Goal: Information Seeking & Learning: Understand process/instructions

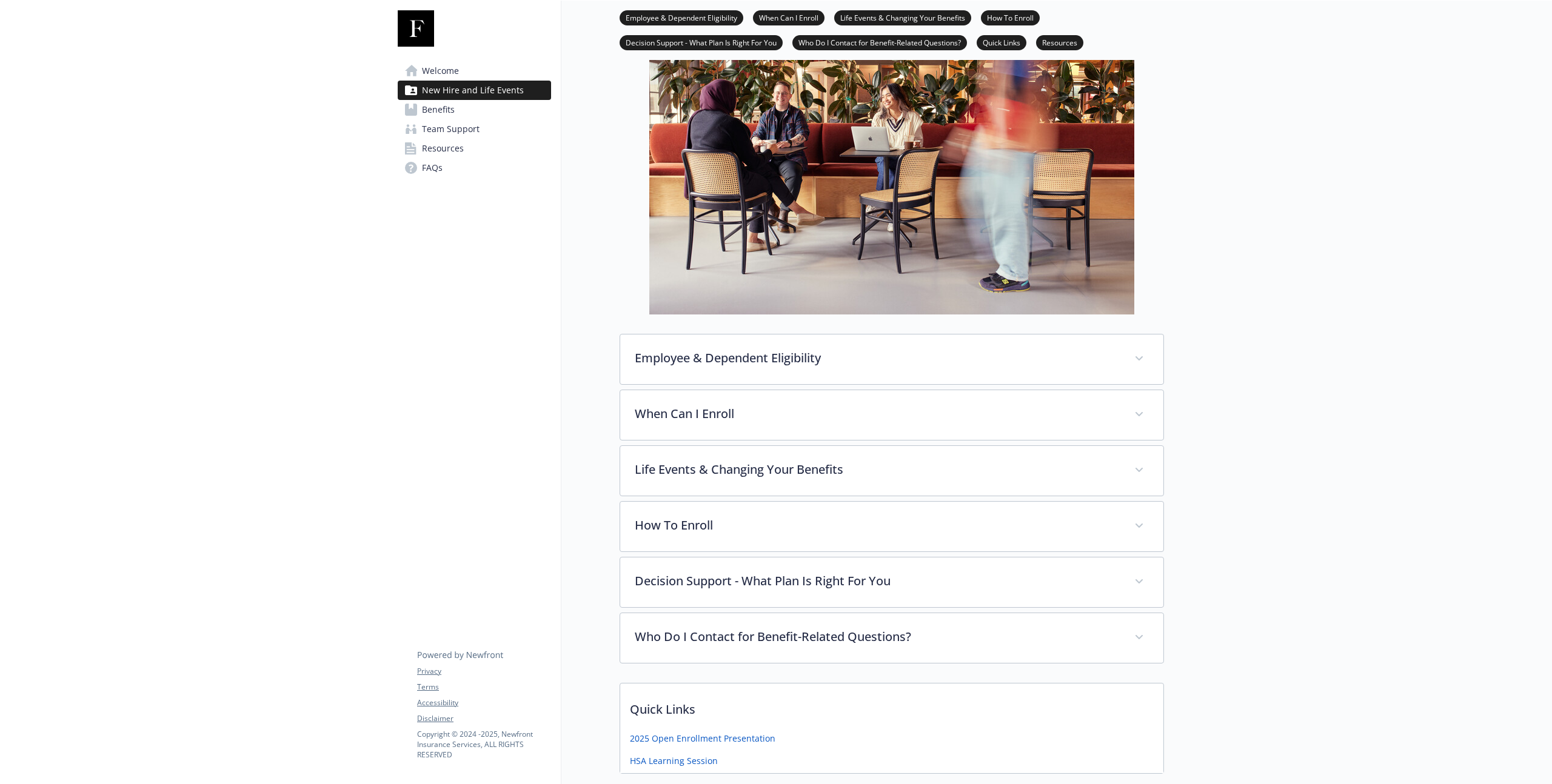
scroll to position [138, 0]
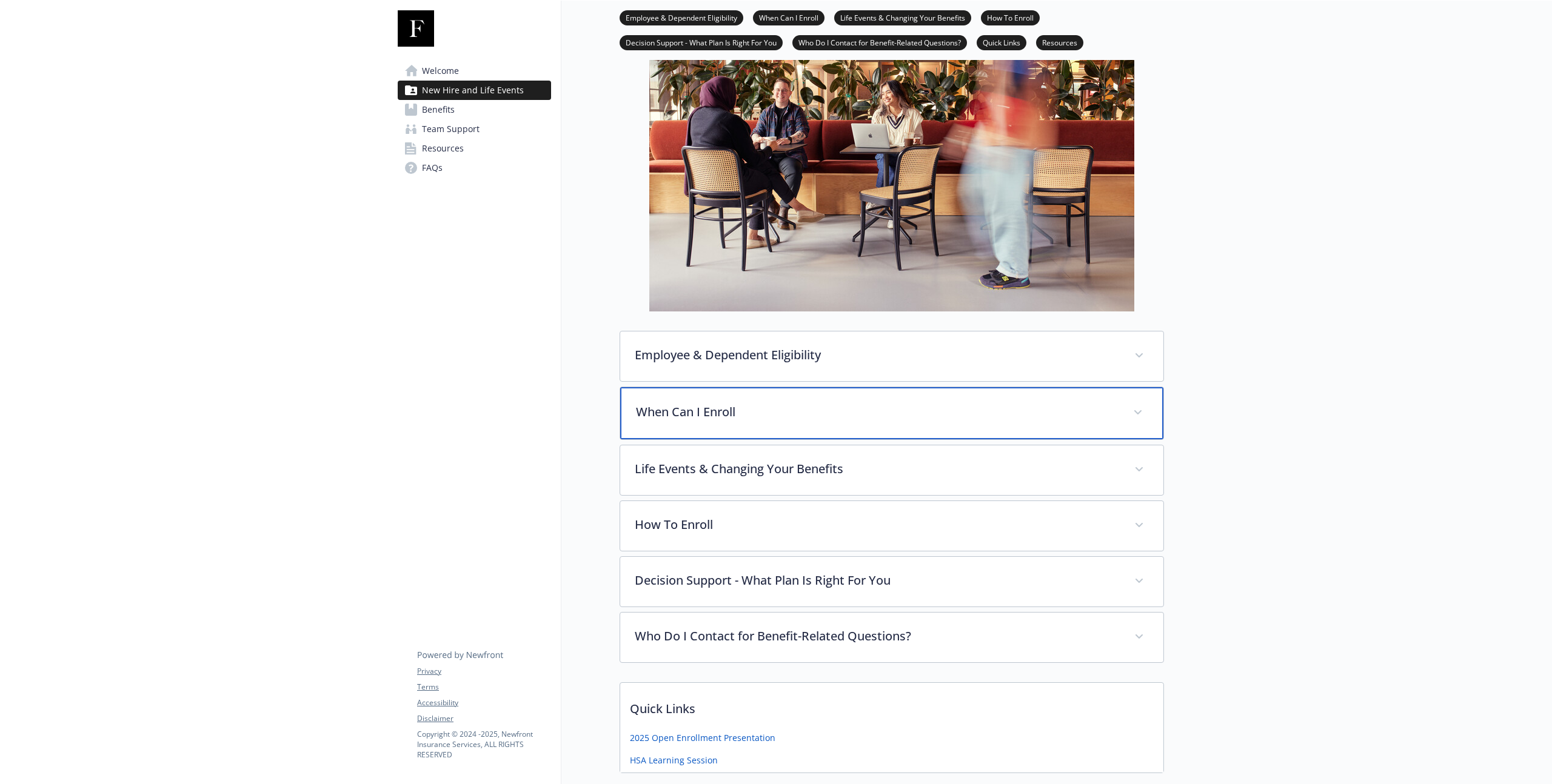
click at [674, 419] on p "When Can I Enroll" at bounding box center [878, 411] width 483 height 18
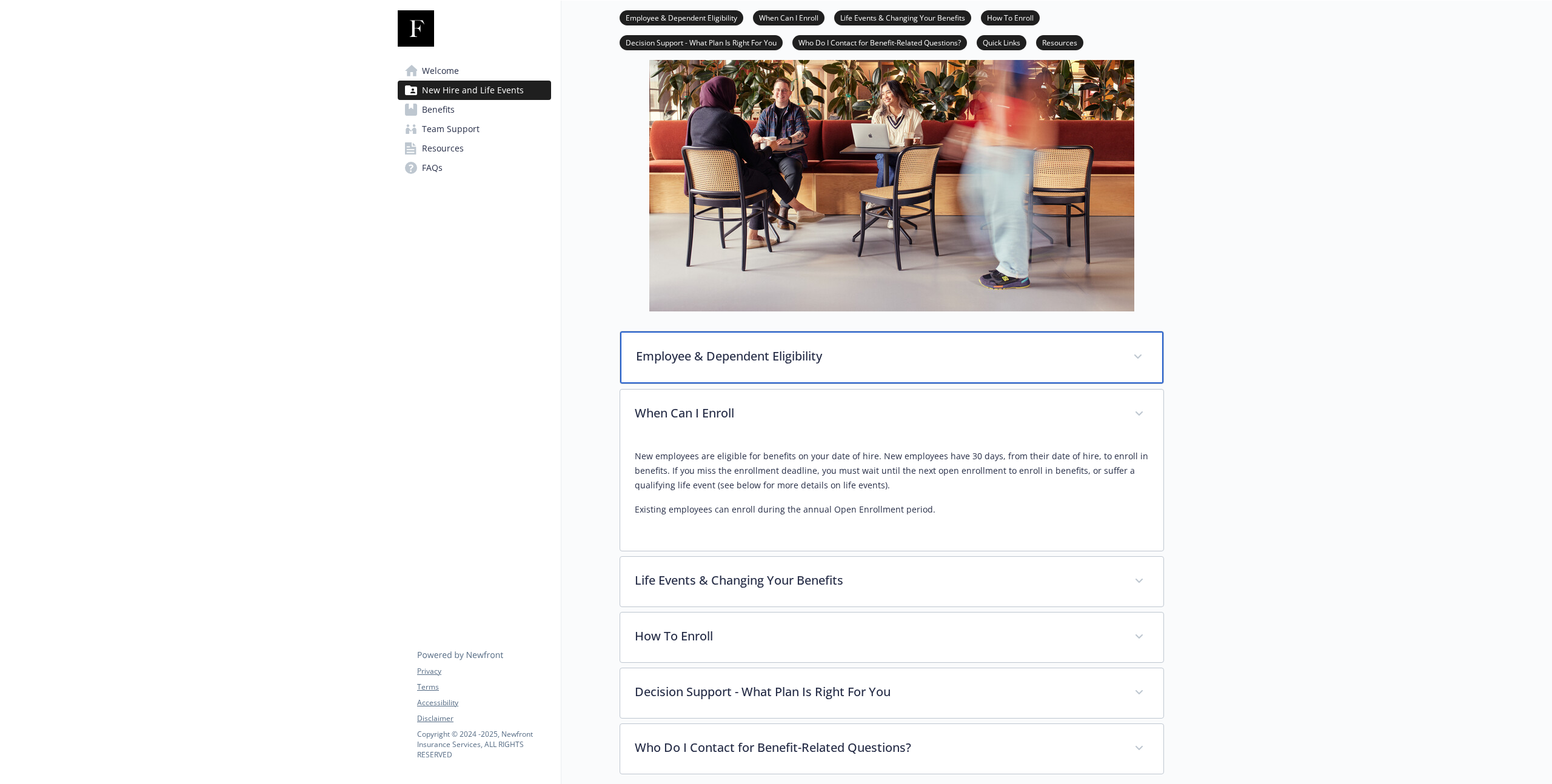
click at [692, 357] on p "Employee & Dependent Eligibility" at bounding box center [878, 356] width 483 height 18
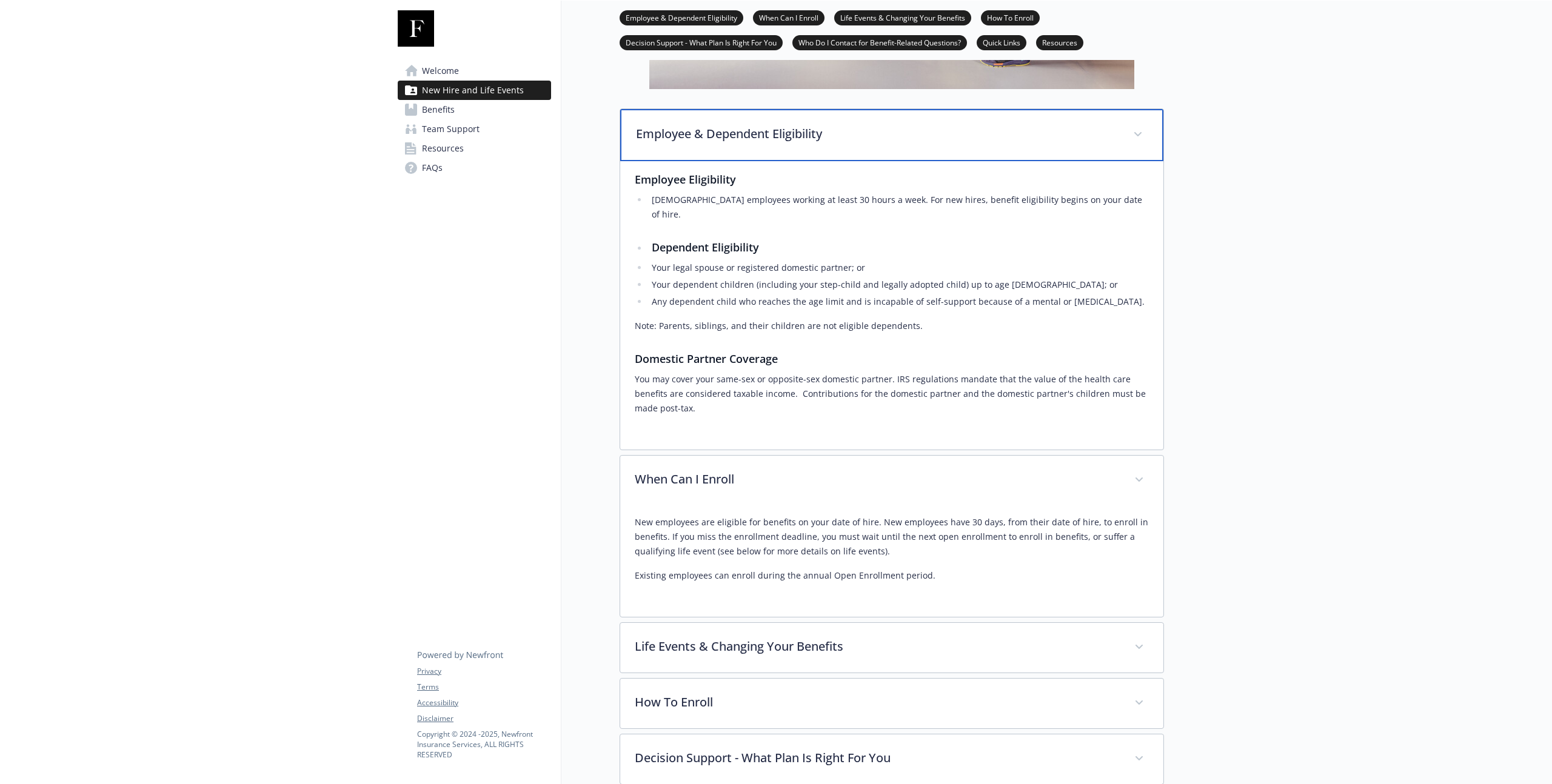
scroll to position [509, 0]
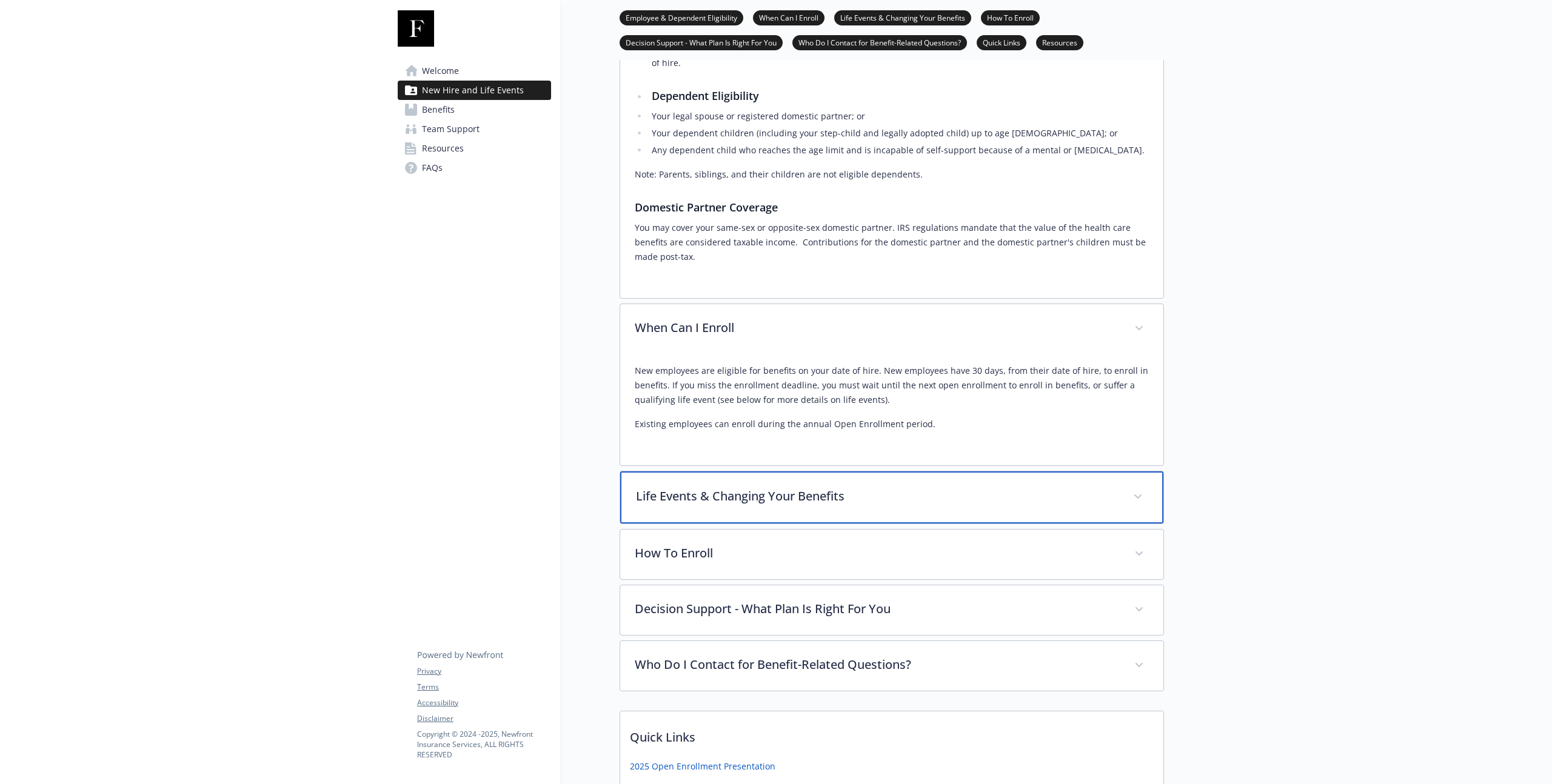
click at [762, 487] on p "Life Events & Changing Your Benefits" at bounding box center [878, 496] width 483 height 18
